Goal: Entertainment & Leisure: Consume media (video, audio)

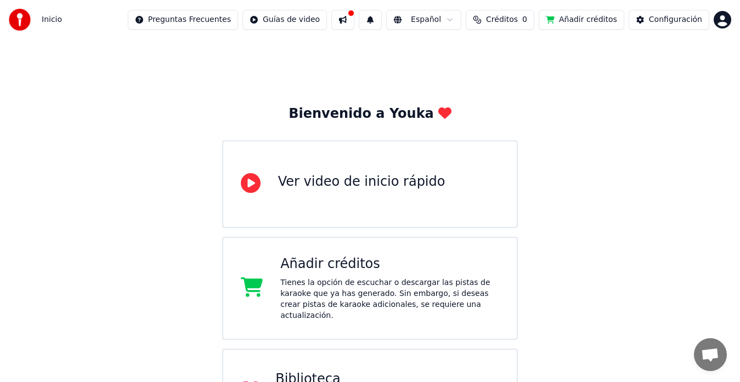
click at [724, 18] on html "Inicio Preguntas Frecuentes Guías de video Español Créditos 0 Añadir créditos C…" at bounding box center [370, 274] width 740 height 548
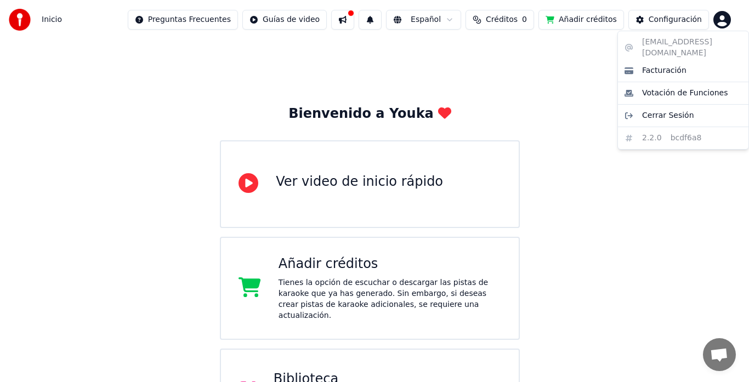
click at [506, 21] on html "Inicio Preguntas Frecuentes Guías de video Español Créditos 0 Añadir créditos C…" at bounding box center [374, 274] width 749 height 548
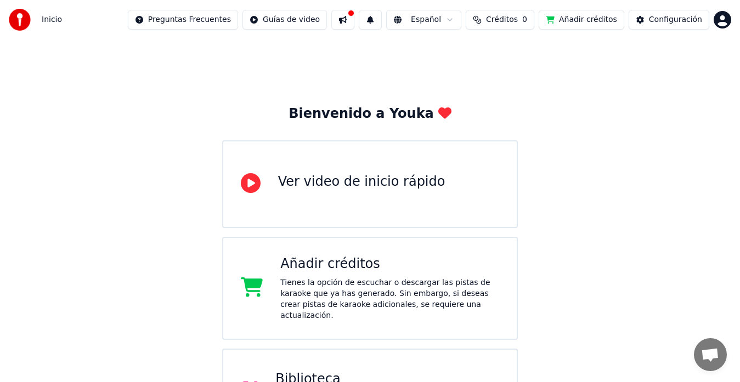
scroll to position [1, 0]
click at [354, 27] on button at bounding box center [342, 20] width 23 height 20
click at [382, 25] on button at bounding box center [370, 20] width 23 height 20
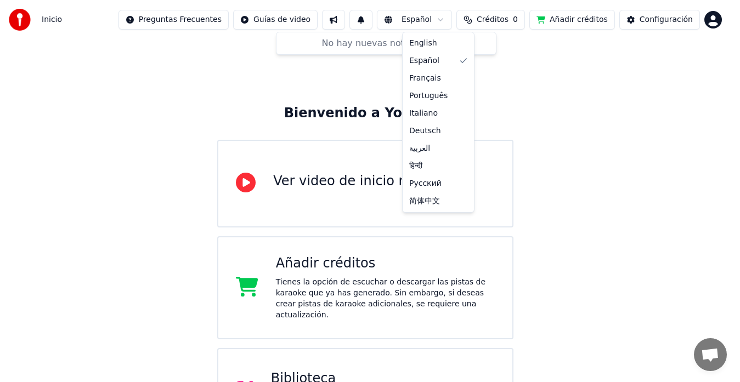
click at [448, 23] on html "Inicio Preguntas Frecuentes Guías de video Español Créditos 0 Añadir créditos C…" at bounding box center [370, 273] width 740 height 548
click at [506, 16] on html "Inicio Preguntas Frecuentes Guías de video Español Créditos 0 Añadir créditos C…" at bounding box center [370, 273] width 740 height 548
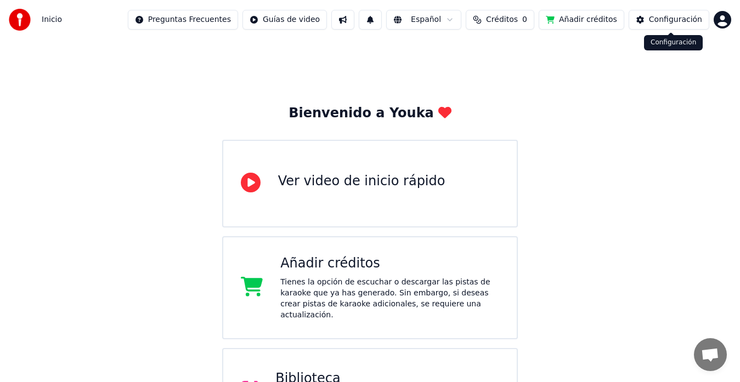
click at [686, 15] on div "Configuración" at bounding box center [675, 19] width 53 height 11
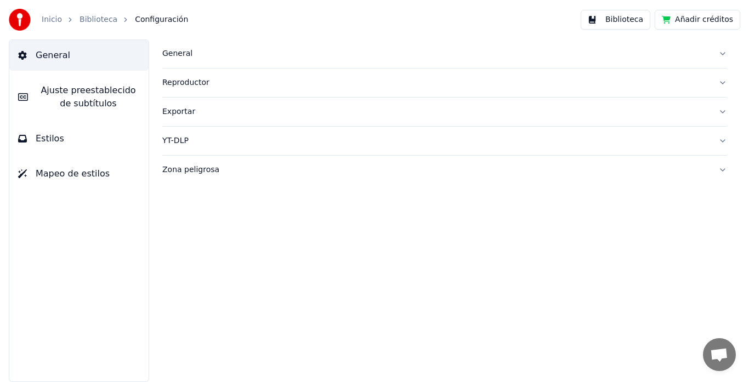
click at [58, 93] on span "Ajuste preestablecido de subtítulos" at bounding box center [88, 97] width 103 height 26
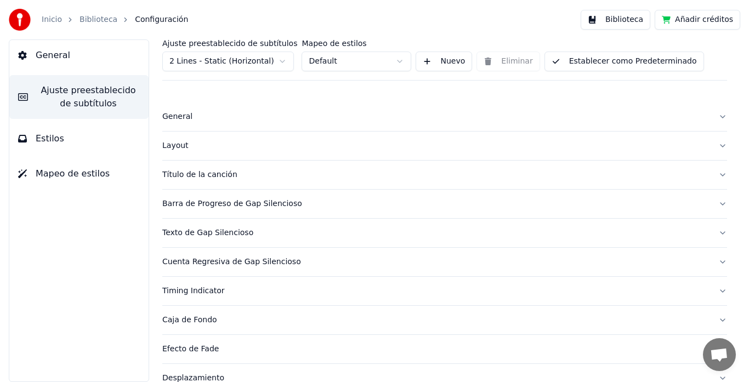
click at [49, 145] on span "Estilos" at bounding box center [50, 138] width 29 height 13
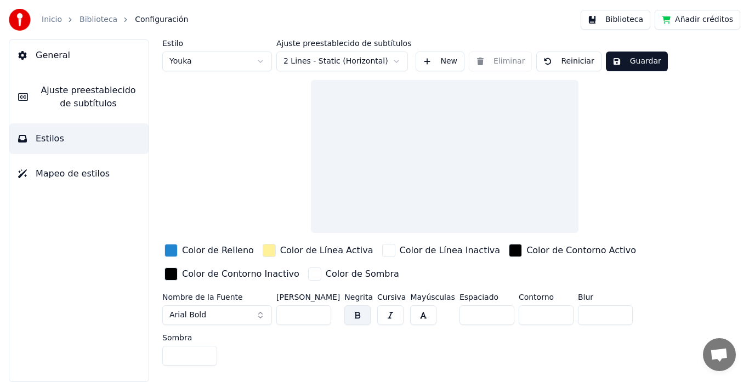
click at [57, 177] on span "Mapeo de estilos" at bounding box center [73, 173] width 74 height 13
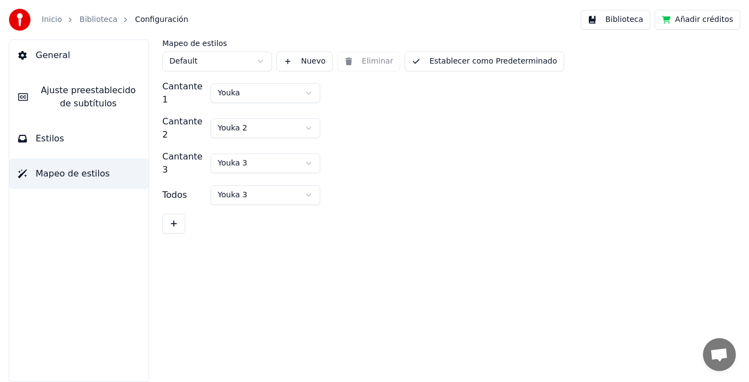
click at [43, 24] on link "Inicio" at bounding box center [52, 19] width 20 height 11
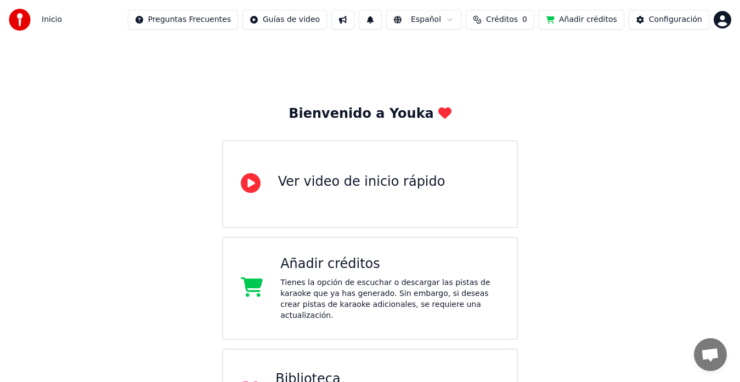
click at [181, 88] on div "Bienvenido a Youka Ver video de inicio rápido Añadir créditos Tienes la opción …" at bounding box center [370, 293] width 740 height 509
click at [12, 16] on img at bounding box center [20, 20] width 22 height 22
click at [59, 21] on span "Inicio" at bounding box center [52, 19] width 20 height 11
click at [25, 18] on img at bounding box center [20, 20] width 22 height 22
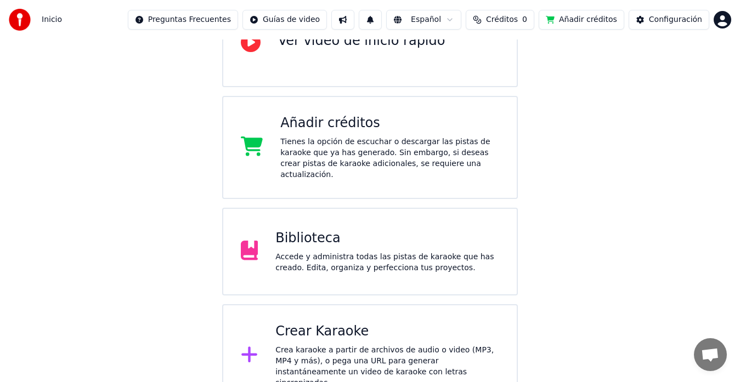
scroll to position [144, 0]
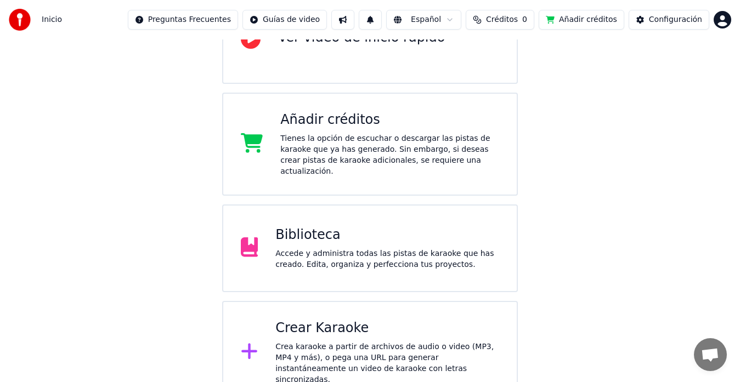
click at [442, 226] on div "Biblioteca" at bounding box center [387, 235] width 224 height 18
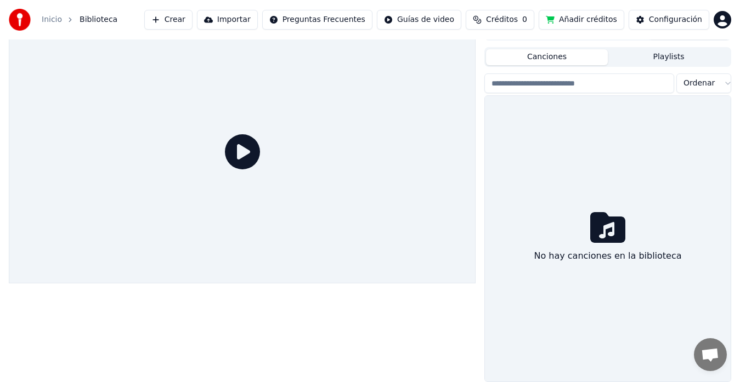
scroll to position [19, 0]
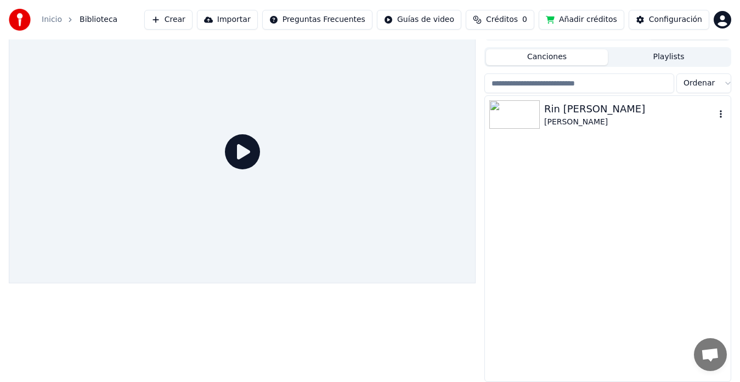
click at [542, 116] on div at bounding box center [516, 114] width 55 height 29
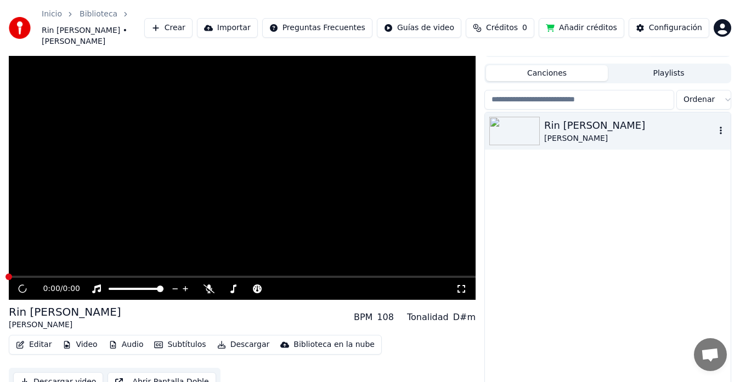
scroll to position [24, 0]
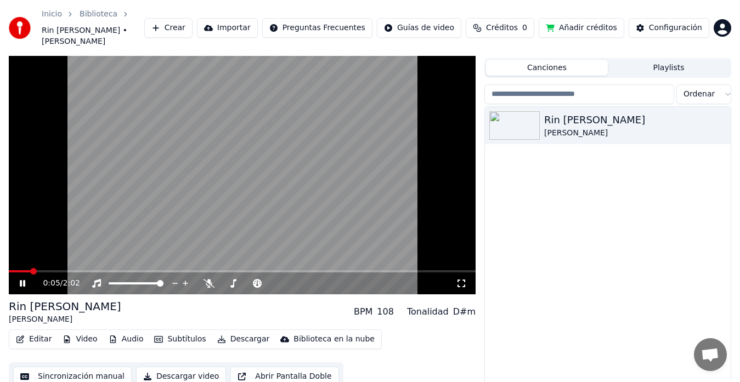
click at [25, 280] on icon at bounding box center [22, 283] width 5 height 7
click at [9, 270] on span at bounding box center [242, 271] width 467 height 2
click at [188, 278] on icon at bounding box center [185, 283] width 10 height 11
click at [27, 279] on icon at bounding box center [30, 283] width 25 height 9
click at [24, 280] on icon at bounding box center [22, 283] width 5 height 7
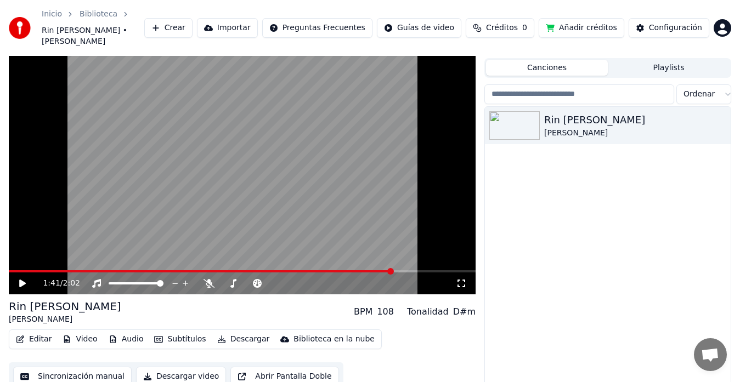
click at [393, 270] on span at bounding box center [201, 271] width 384 height 2
click at [371, 258] on video at bounding box center [242, 163] width 467 height 263
click at [376, 272] on div "1:41 / 2:02" at bounding box center [242, 283] width 467 height 22
click at [376, 272] on div "1:42 / 2:02" at bounding box center [242, 283] width 467 height 22
click at [372, 270] on span at bounding box center [191, 271] width 365 height 2
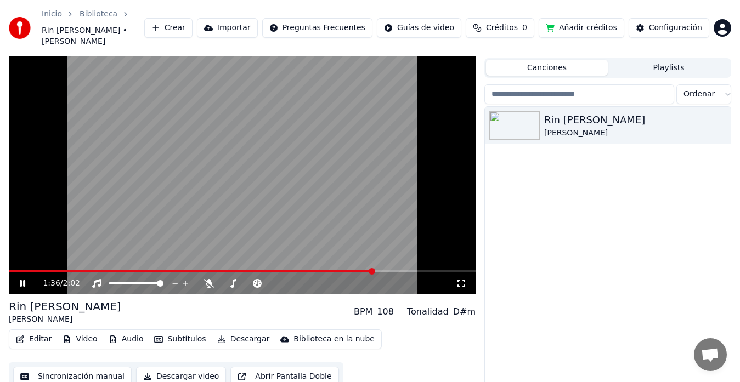
click at [372, 270] on span at bounding box center [191, 271] width 365 height 2
click at [16, 270] on span at bounding box center [13, 271] width 8 height 2
click at [9, 270] on span at bounding box center [9, 271] width 0 height 2
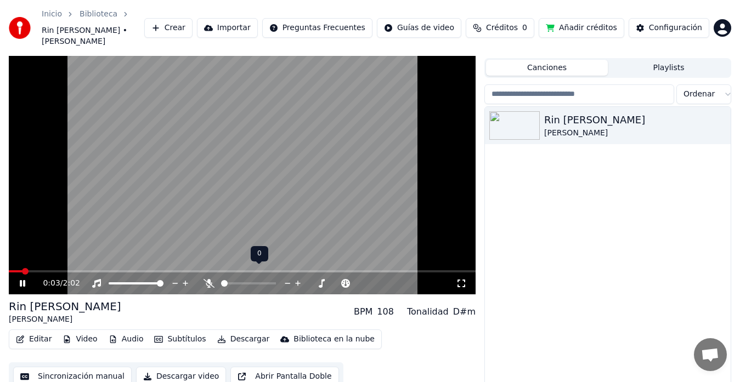
click at [228, 280] on span at bounding box center [224, 283] width 7 height 7
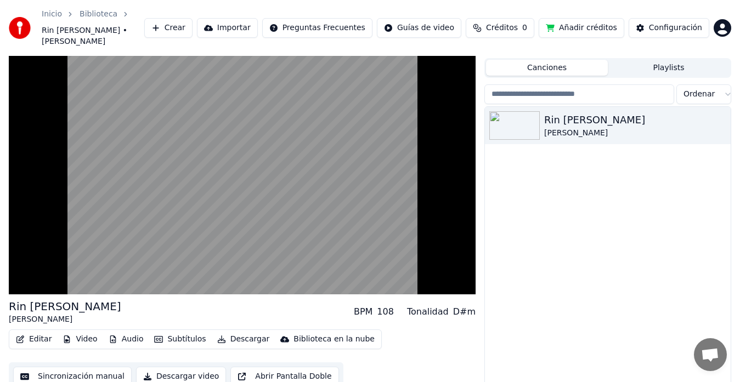
click at [229, 237] on video at bounding box center [242, 163] width 467 height 263
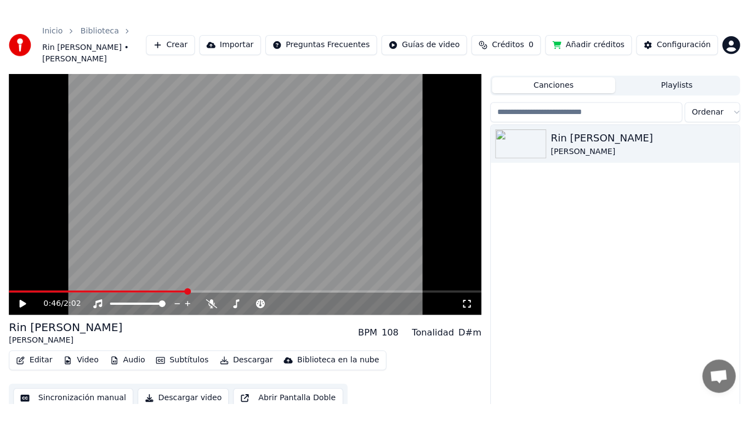
scroll to position [14, 0]
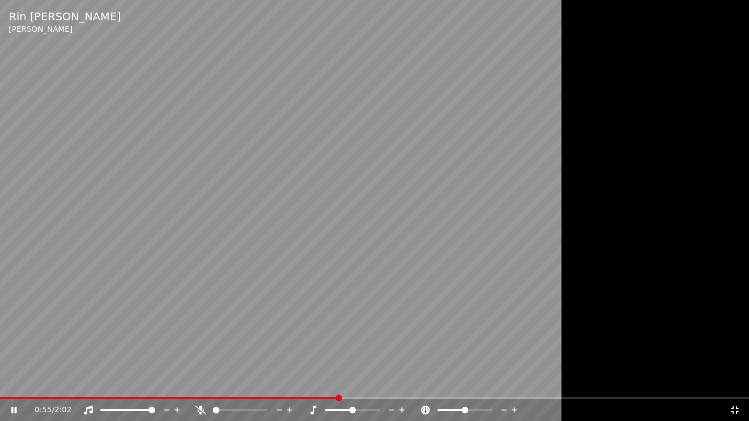
click at [13, 382] on div "0:55 / 2:02" at bounding box center [374, 410] width 740 height 11
click at [13, 382] on div "0:57 / 2:02" at bounding box center [374, 410] width 740 height 11
click at [13, 382] on div "0:59 / 2:02" at bounding box center [374, 410] width 740 height 11
click at [12, 382] on icon at bounding box center [14, 410] width 5 height 7
click at [328, 382] on video at bounding box center [374, 210] width 749 height 421
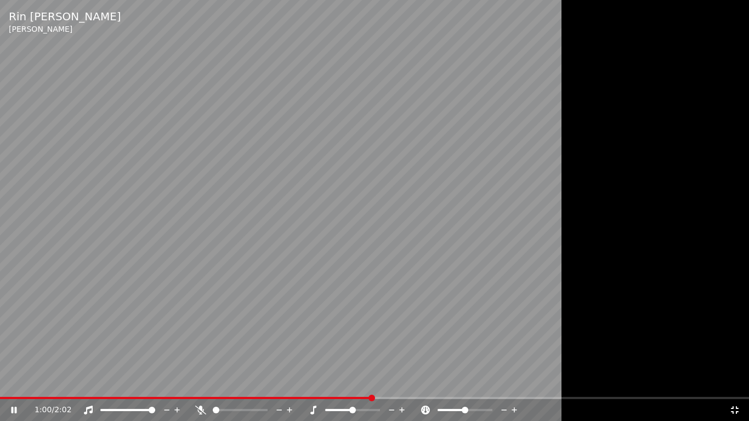
click at [329, 382] on video at bounding box center [374, 210] width 749 height 421
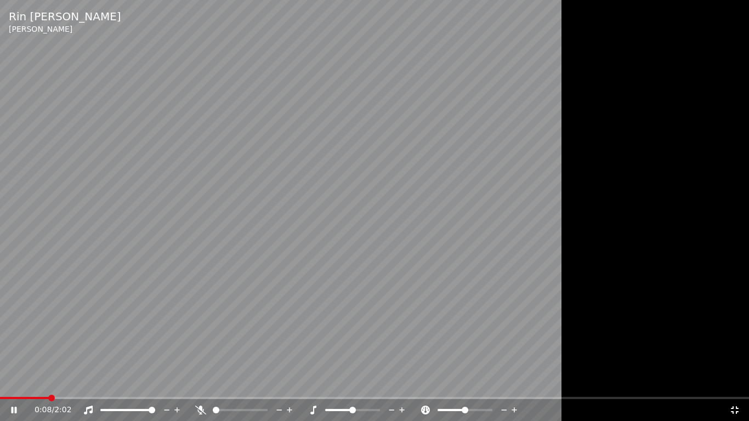
click at [48, 382] on span at bounding box center [24, 398] width 49 height 2
click at [0, 382] on span at bounding box center [0, 398] width 0 height 2
drag, startPoint x: 33, startPoint y: 418, endPoint x: 39, endPoint y: 421, distance: 6.6
click at [39, 382] on div "Rin del [PERSON_NAME] 0:18 / 2:02" at bounding box center [374, 210] width 749 height 421
click at [0, 382] on video at bounding box center [374, 210] width 749 height 421
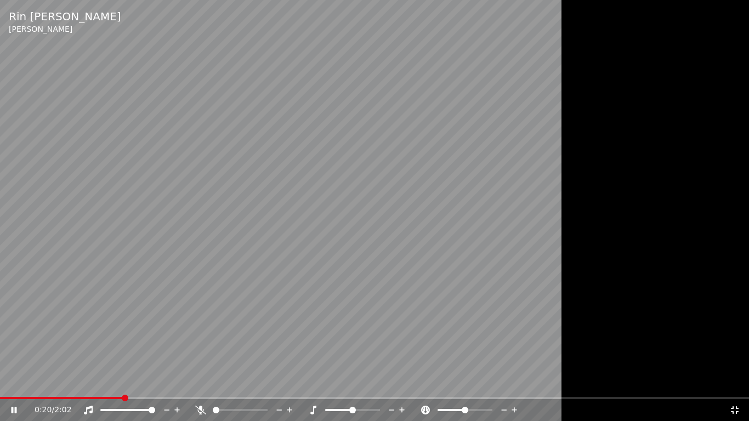
click at [3, 382] on div "0:20 / 2:02" at bounding box center [374, 410] width 749 height 22
click at [0, 382] on span at bounding box center [0, 398] width 0 height 2
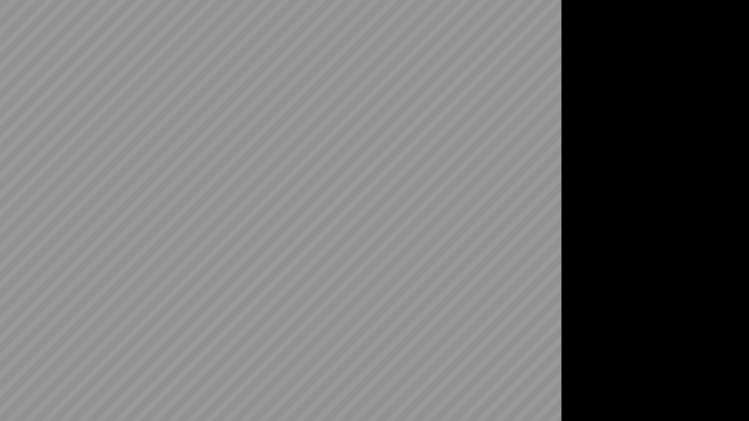
click at [0, 382] on video at bounding box center [374, 210] width 749 height 421
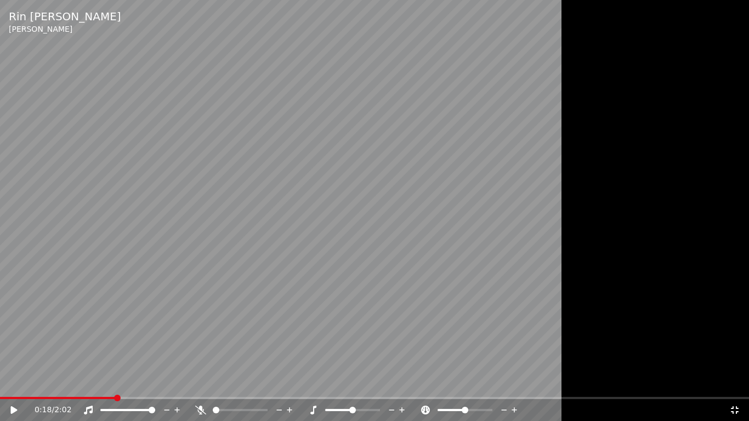
click at [0, 382] on video at bounding box center [374, 210] width 749 height 421
click at [3, 382] on span at bounding box center [3, 398] width 6 height 2
click at [0, 382] on span at bounding box center [0, 398] width 0 height 2
click at [14, 382] on icon at bounding box center [14, 410] width 7 height 8
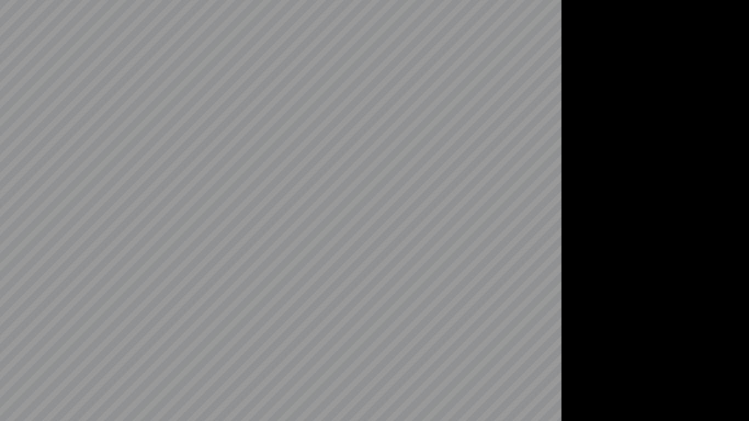
click at [396, 382] on video at bounding box center [374, 210] width 749 height 421
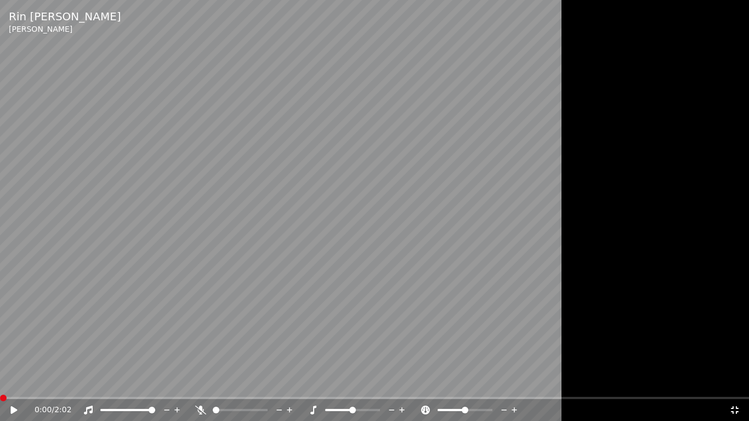
click at [0, 382] on span at bounding box center [0, 398] width 0 height 2
click at [223, 382] on span at bounding box center [225, 410] width 7 height 7
click at [8, 382] on div "0:00 / 2:02" at bounding box center [374, 410] width 740 height 11
click at [12, 382] on icon at bounding box center [22, 410] width 26 height 9
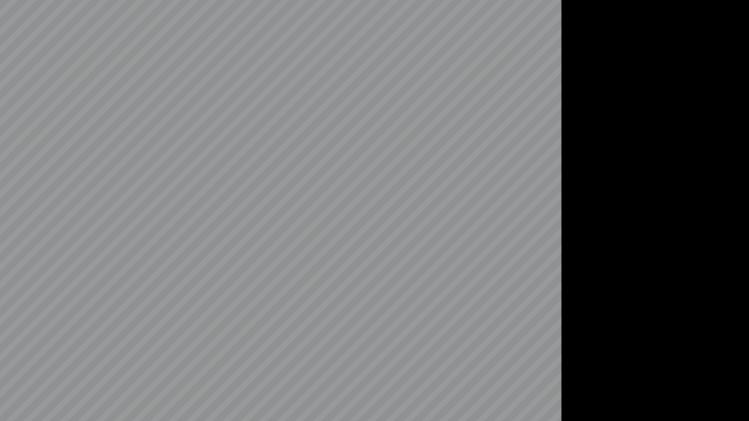
click at [30, 382] on video at bounding box center [374, 210] width 749 height 421
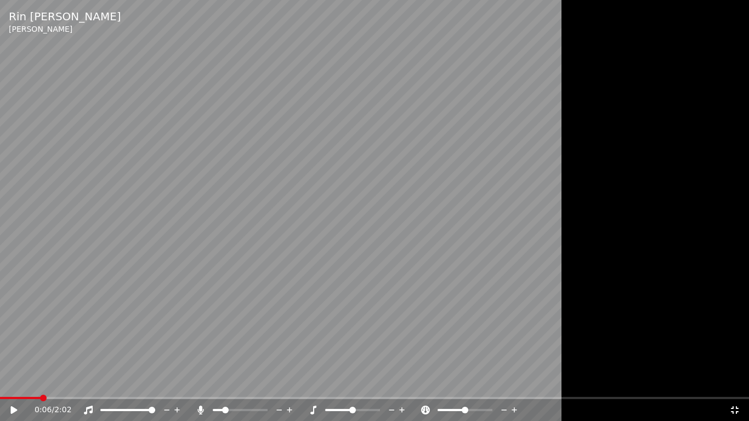
click at [19, 382] on icon at bounding box center [22, 410] width 26 height 9
